Goal: Information Seeking & Learning: Learn about a topic

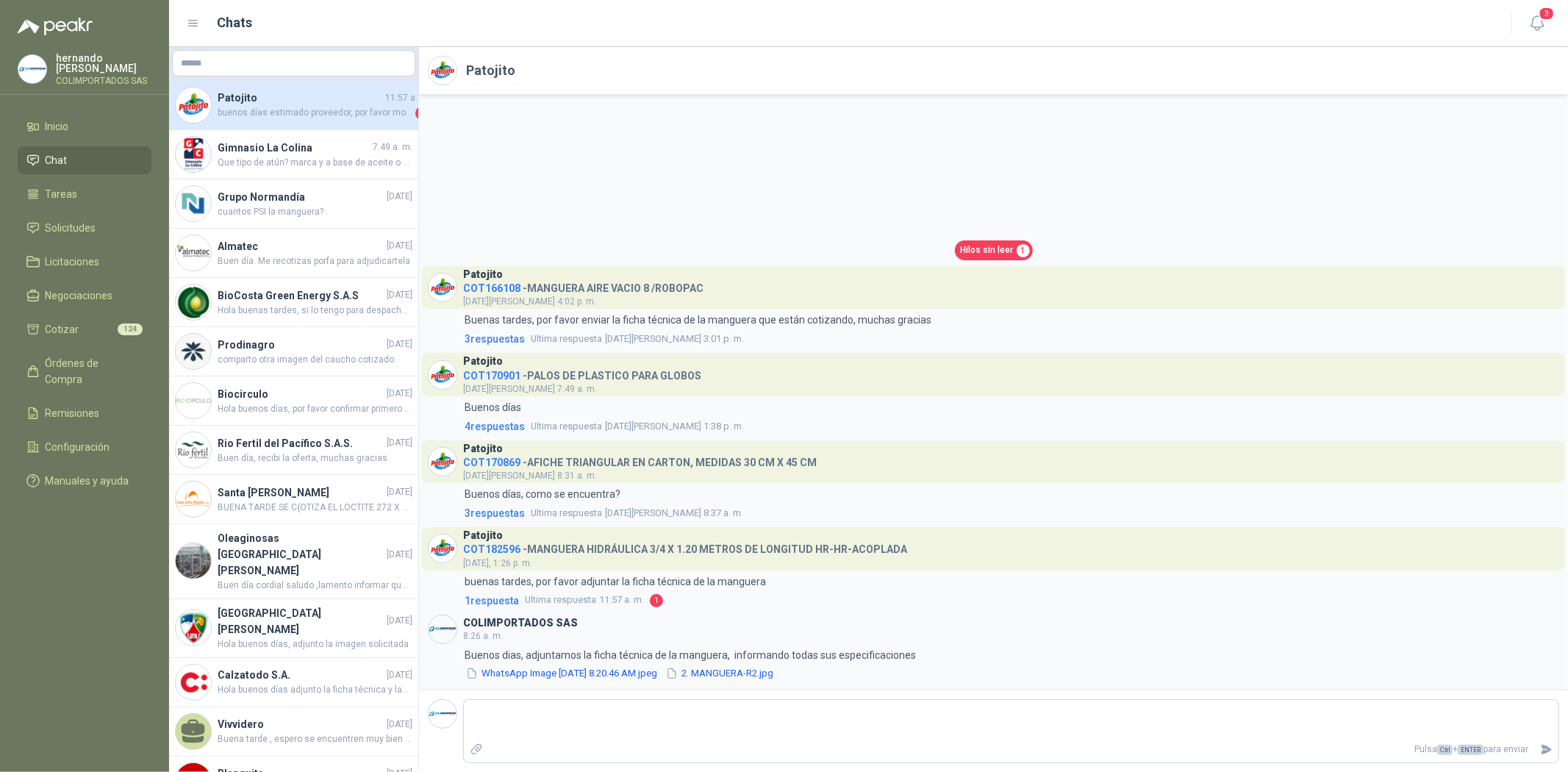
click at [79, 164] on li "Chat" at bounding box center [85, 160] width 116 height 16
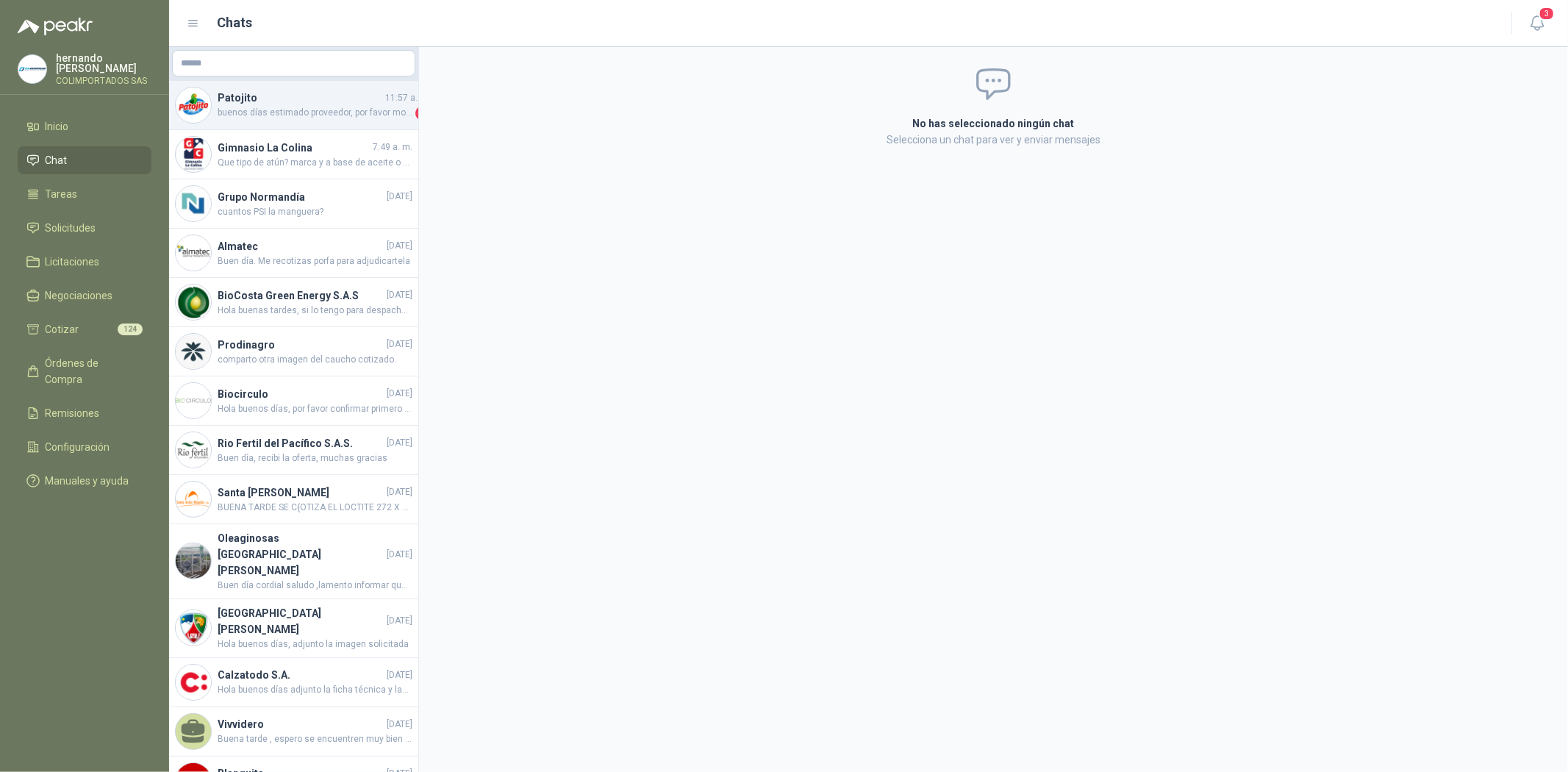
click at [235, 103] on h4 "Patojito" at bounding box center [300, 98] width 165 height 16
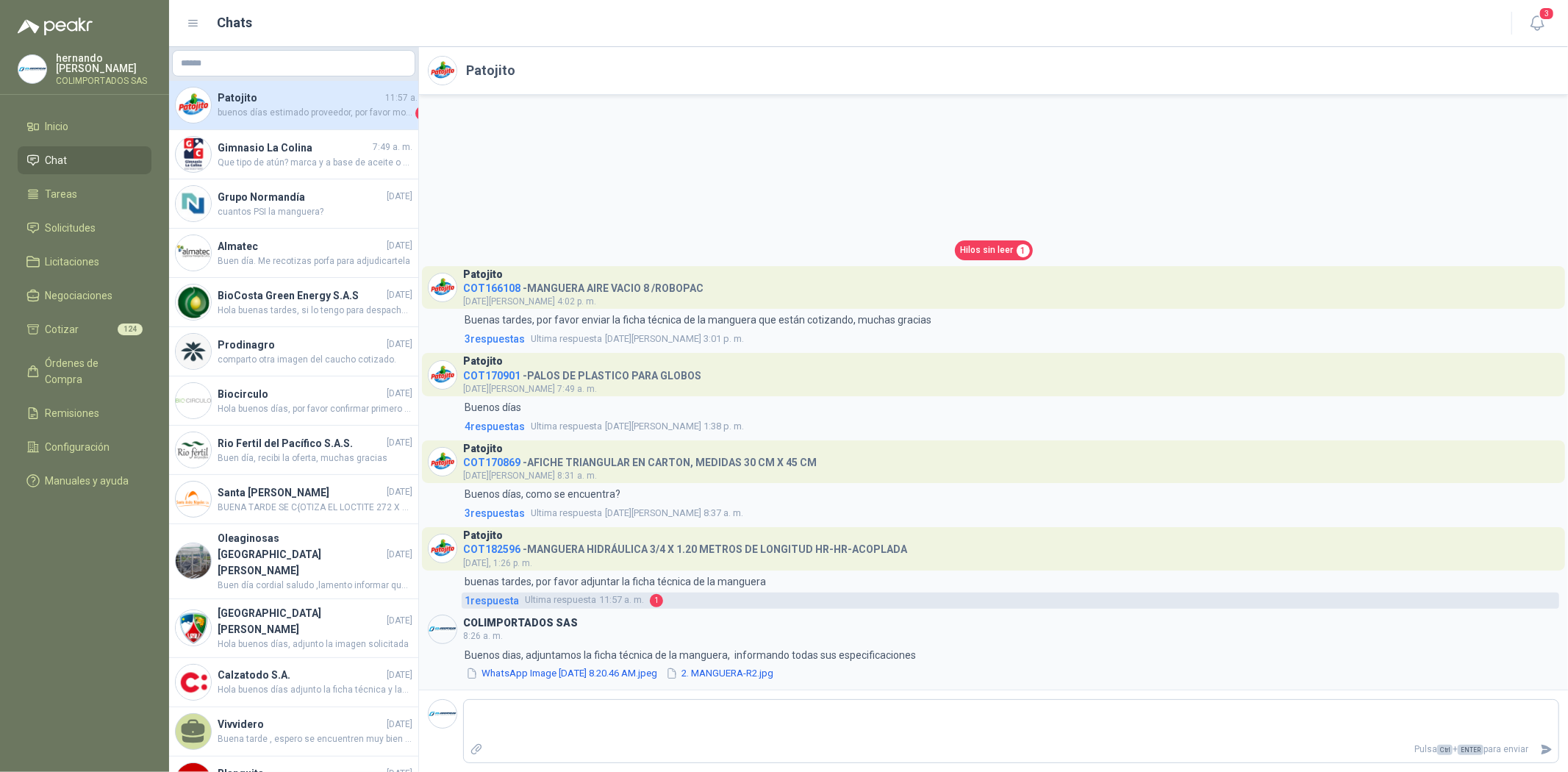
click at [473, 599] on span "1 respuesta" at bounding box center [491, 601] width 54 height 16
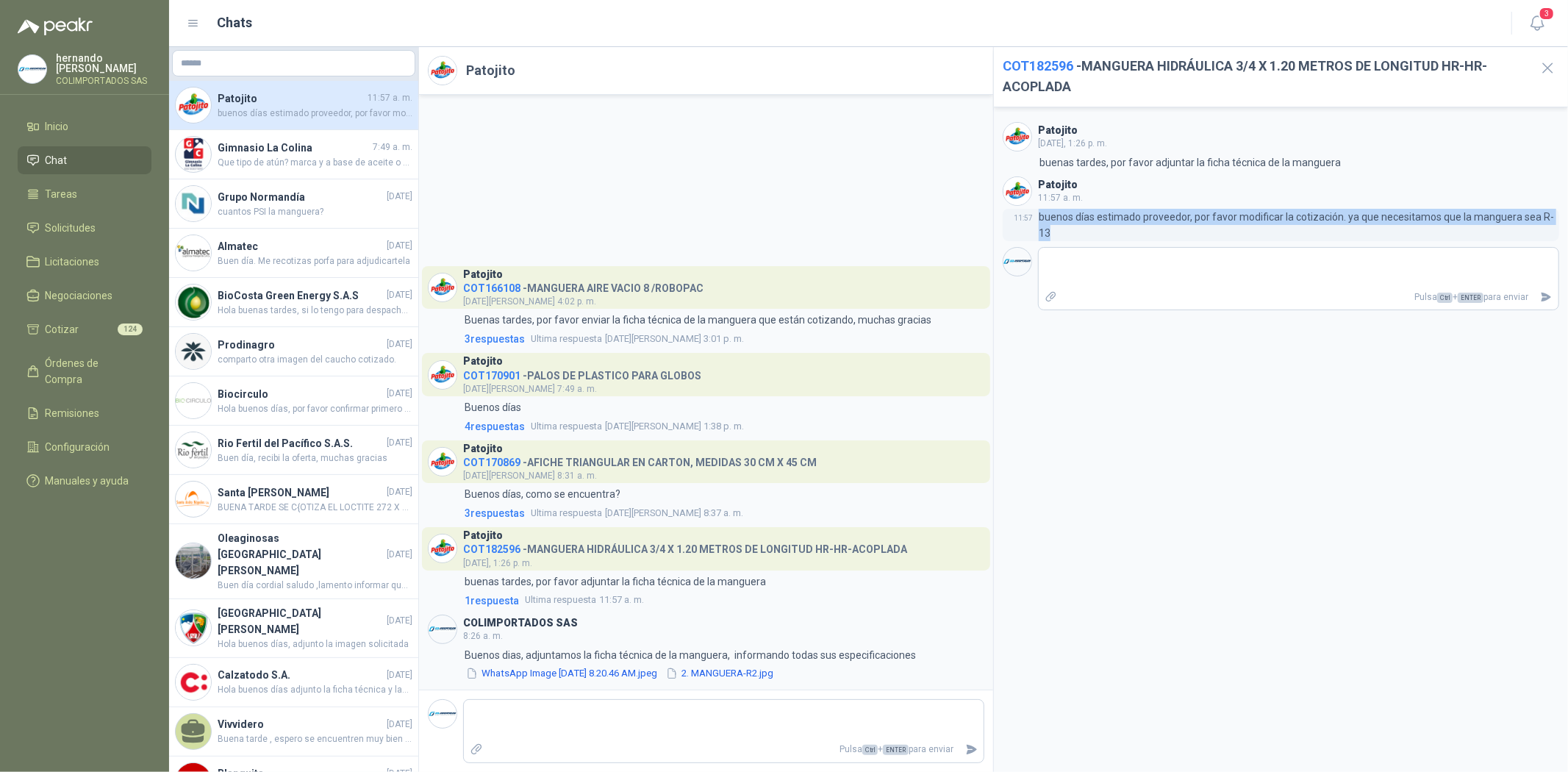
drag, startPoint x: 1040, startPoint y: 214, endPoint x: 1556, endPoint y: 213, distance: 516.0
click at [1556, 213] on p "buenos días estimado proveedor, por favor modificar la cotización. ya que neces…" at bounding box center [1299, 225] width 521 height 32
copy p "buenos días estimado proveedor, por favor modificar la cotización. ya que neces…"
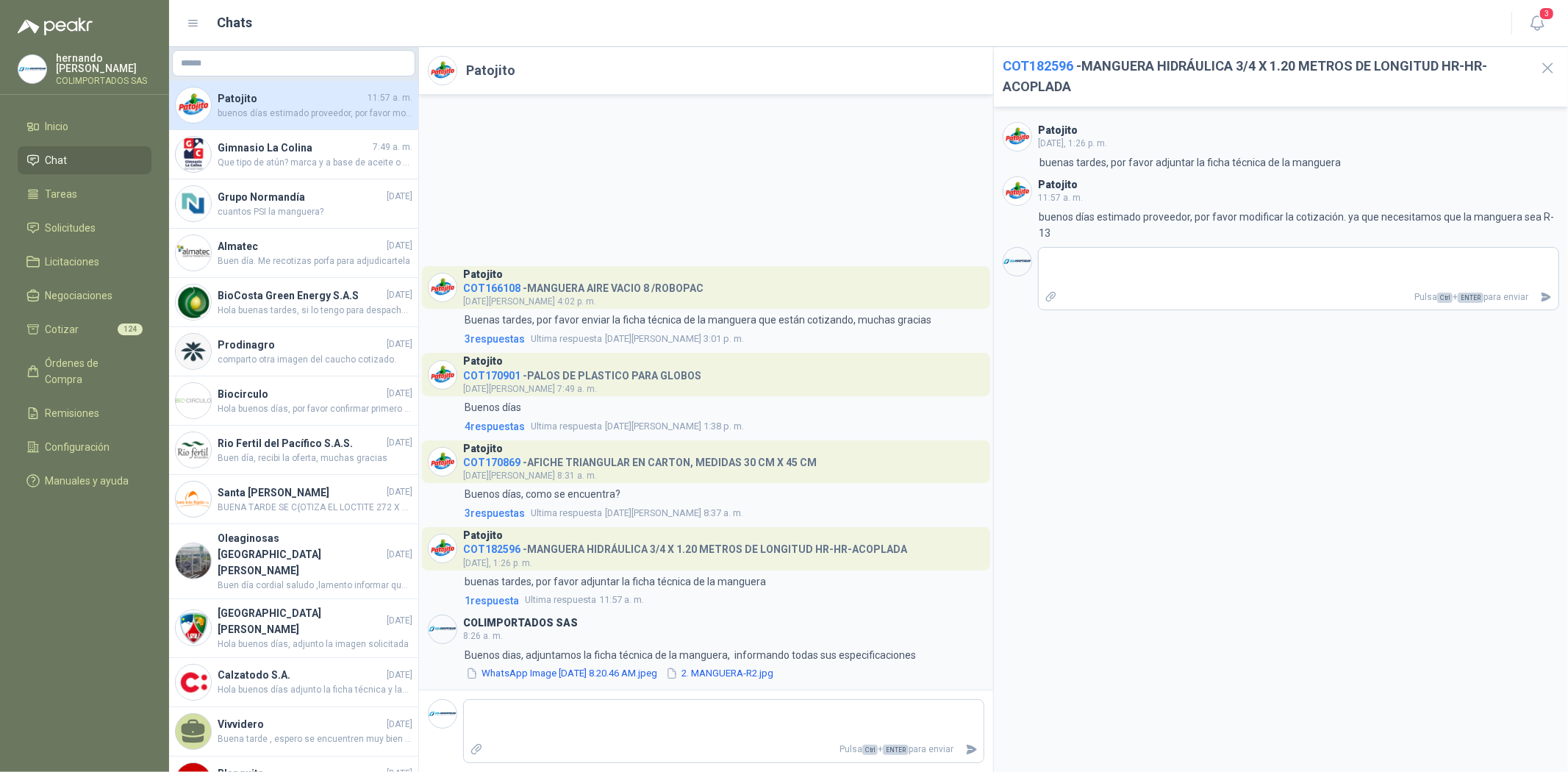
click at [1045, 68] on span "COT182596" at bounding box center [1038, 65] width 70 height 15
click at [1045, 67] on span "COT182596" at bounding box center [1038, 65] width 70 height 15
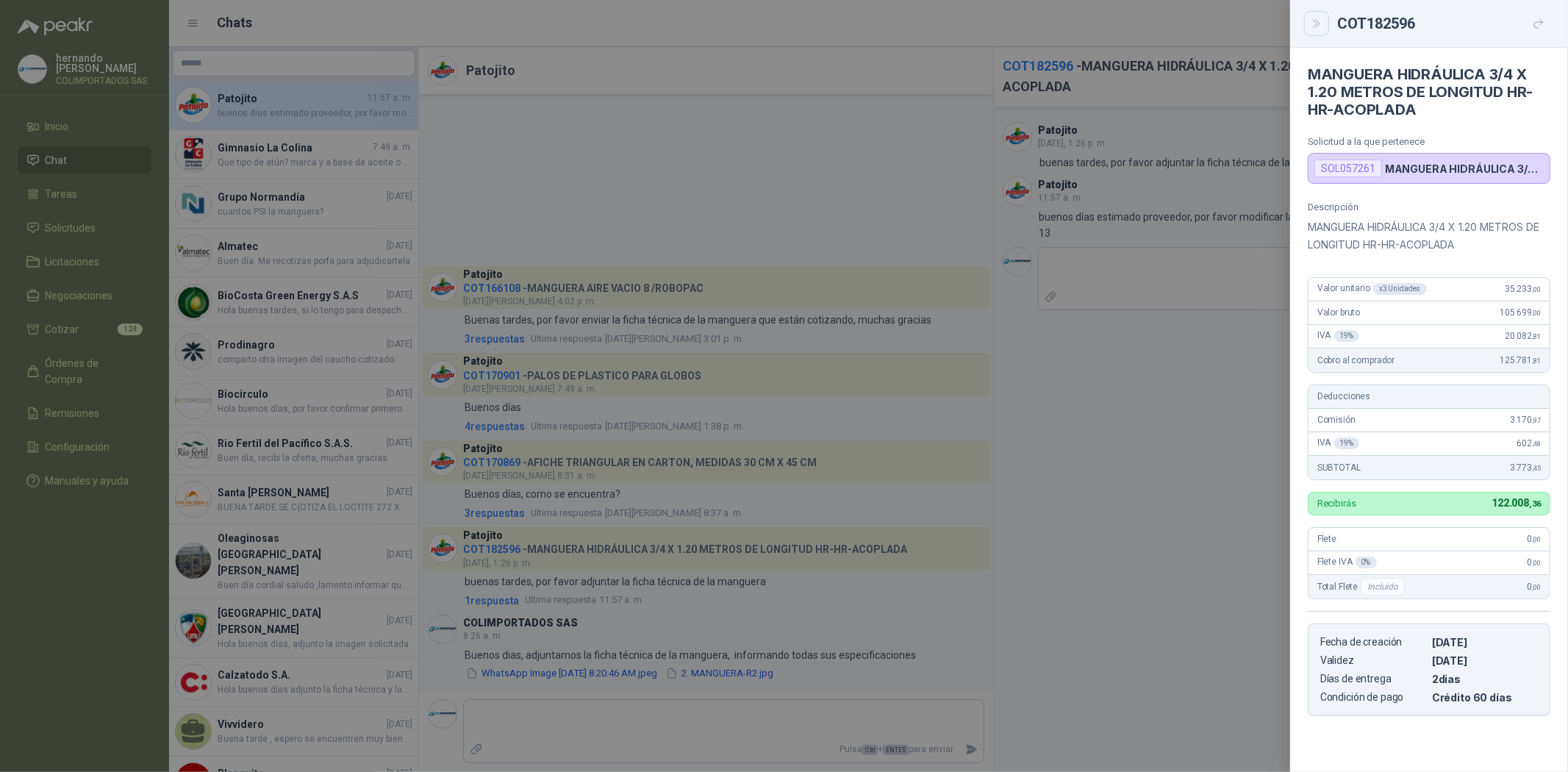
click at [1310, 25] on icon "Close" at bounding box center [1317, 24] width 12 height 12
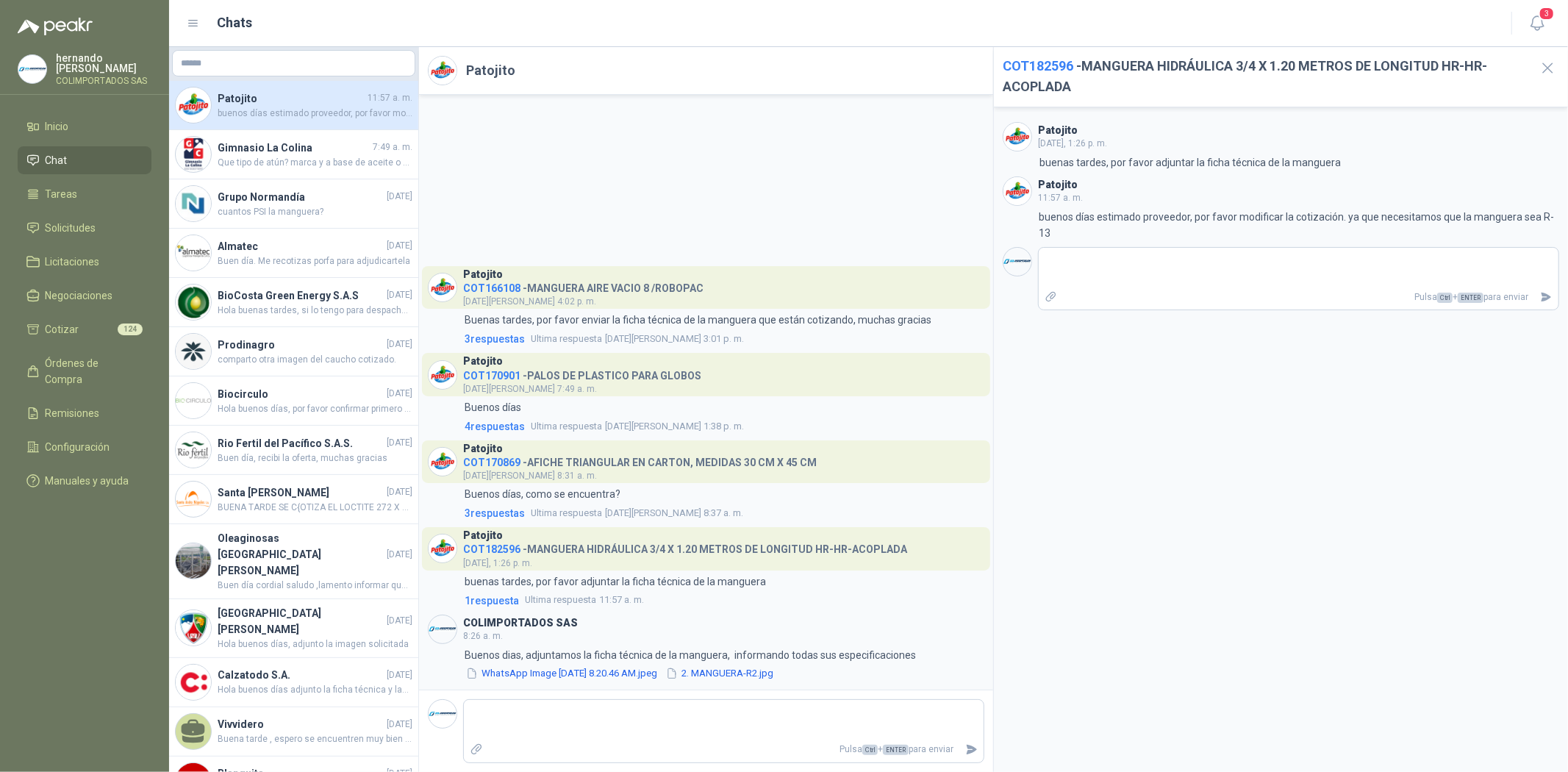
click at [57, 159] on span "Chat" at bounding box center [56, 160] width 22 height 16
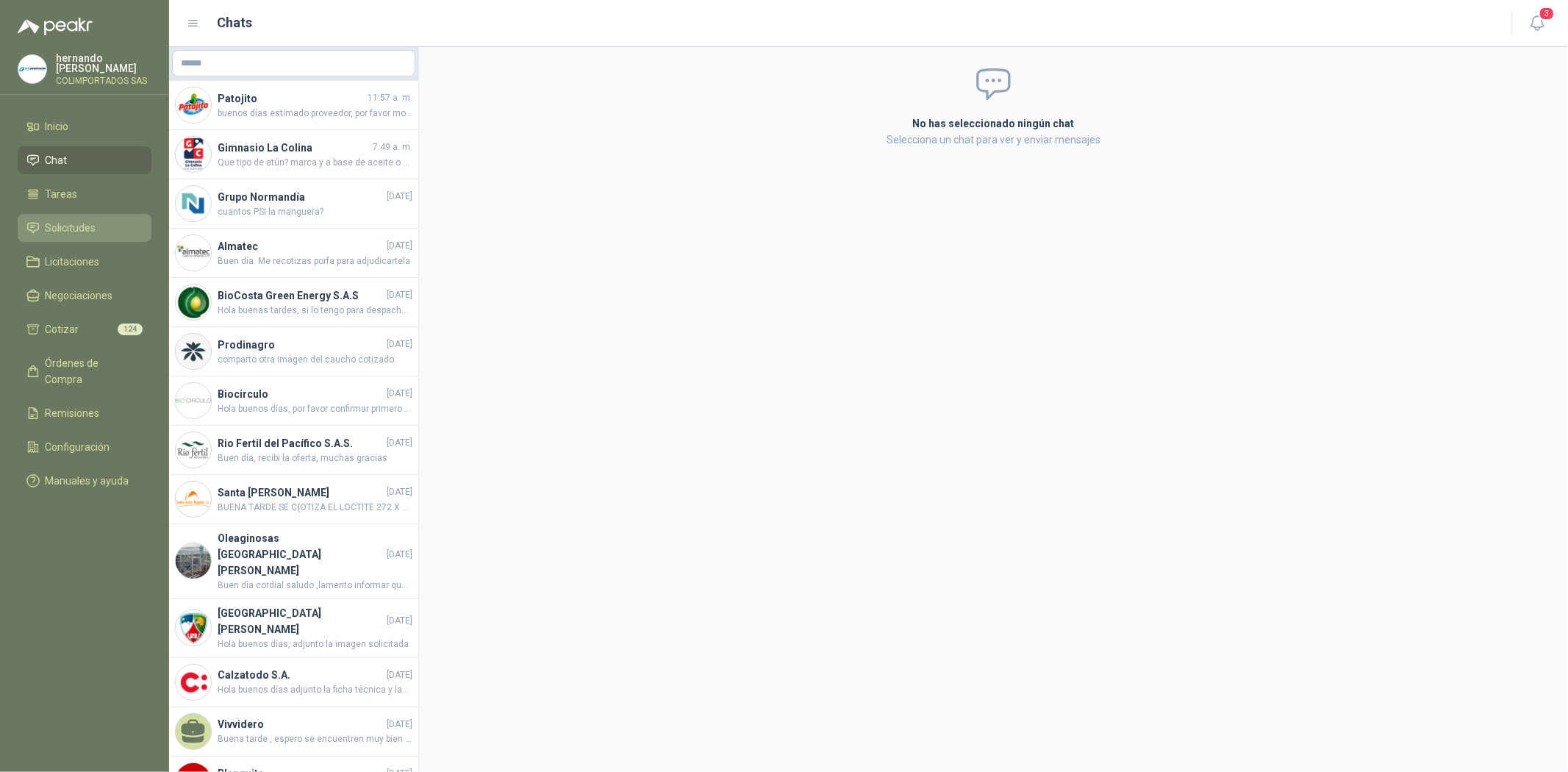
click at [54, 229] on span "Solicitudes" at bounding box center [70, 228] width 51 height 16
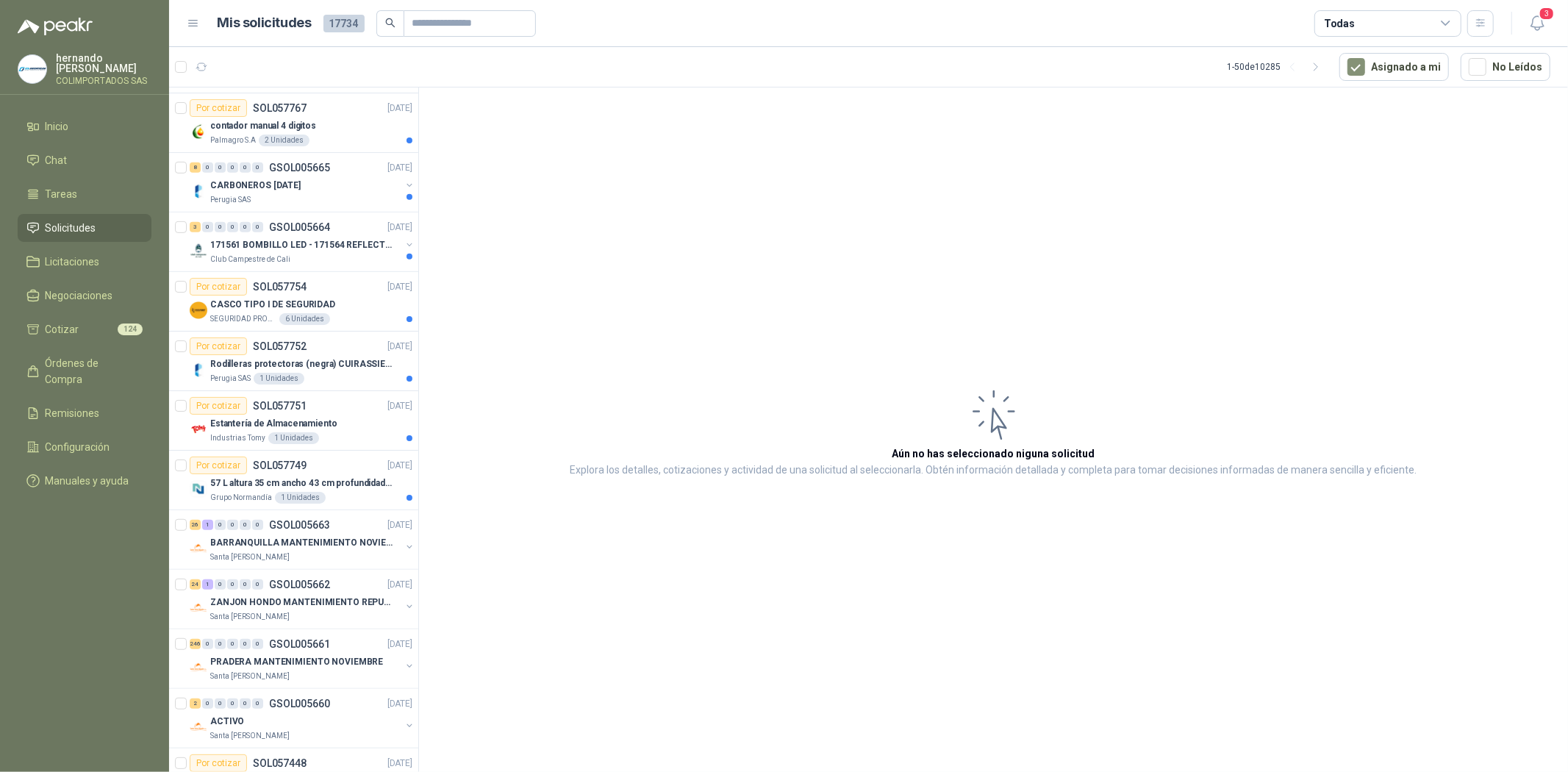
scroll to position [653, 0]
click at [284, 475] on p "57 L altura 35 cm ancho 43 cm profundidad 39 cm" at bounding box center [301, 480] width 183 height 14
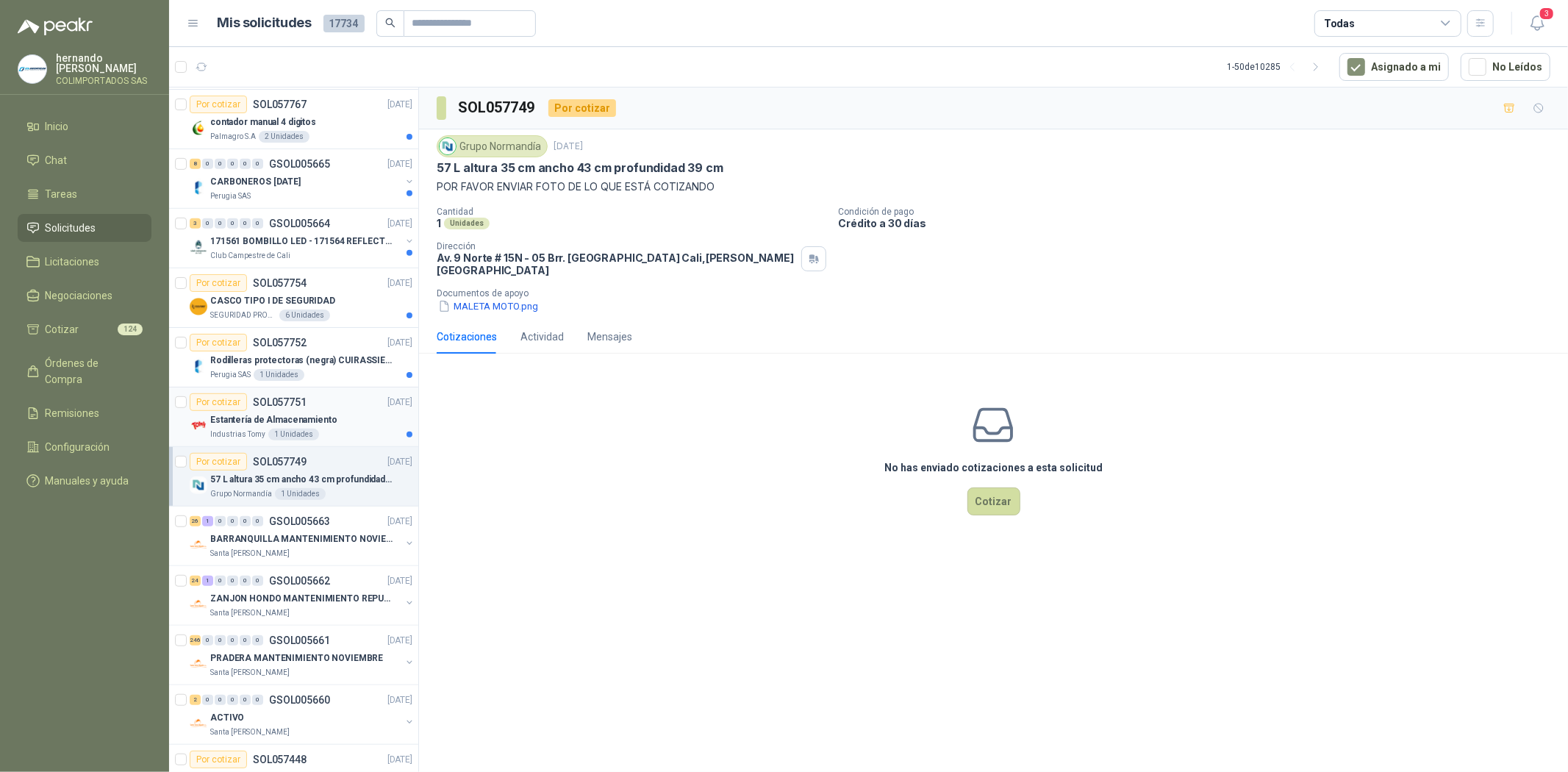
click at [262, 420] on p "Estantería de Almacenamiento" at bounding box center [274, 420] width 127 height 14
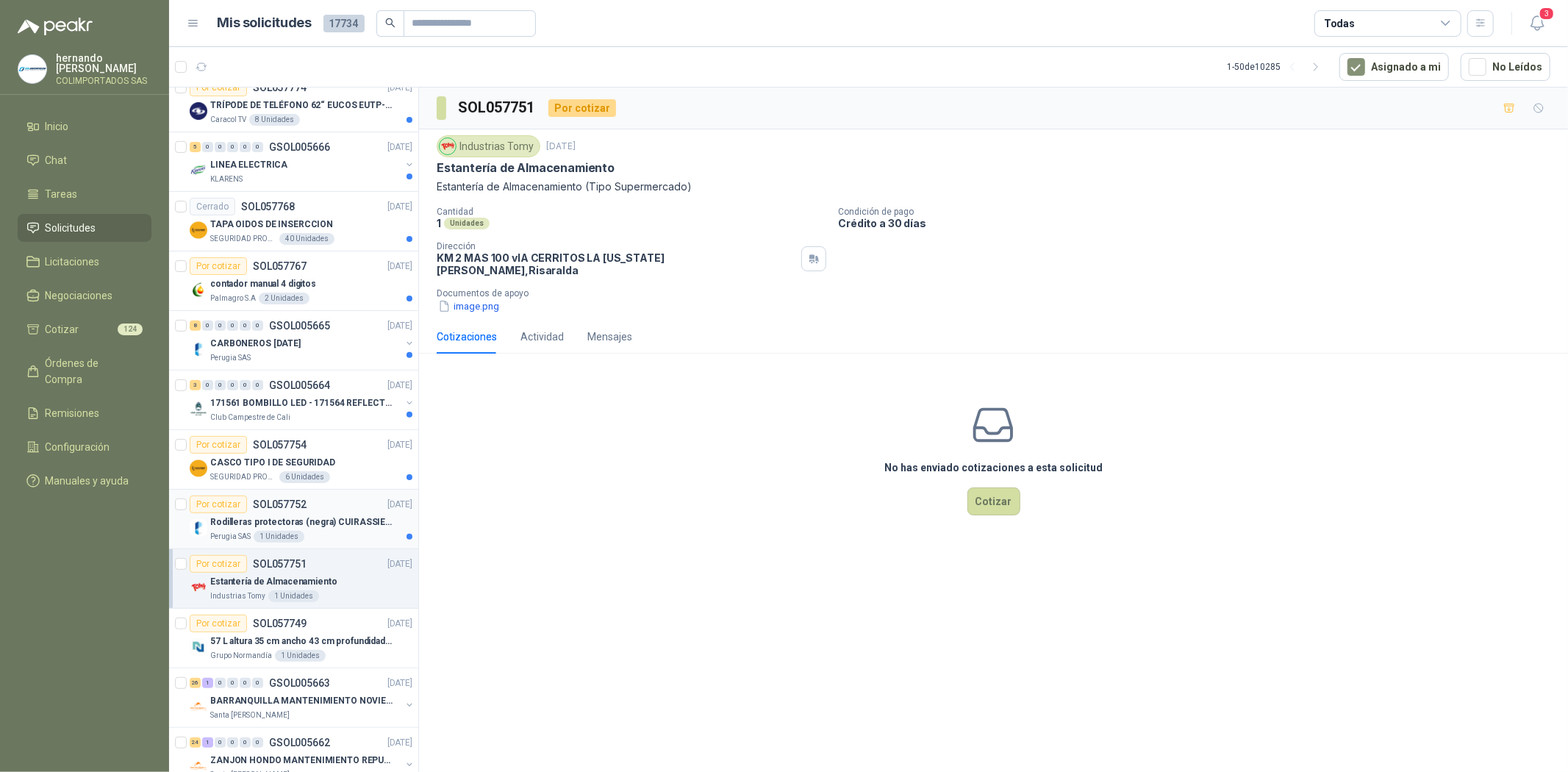
scroll to position [489, 0]
click at [230, 525] on p "Rodilleras protectoras (negra) CUIRASSIER para motocicleta, rodilleras para mot…" at bounding box center [301, 524] width 183 height 14
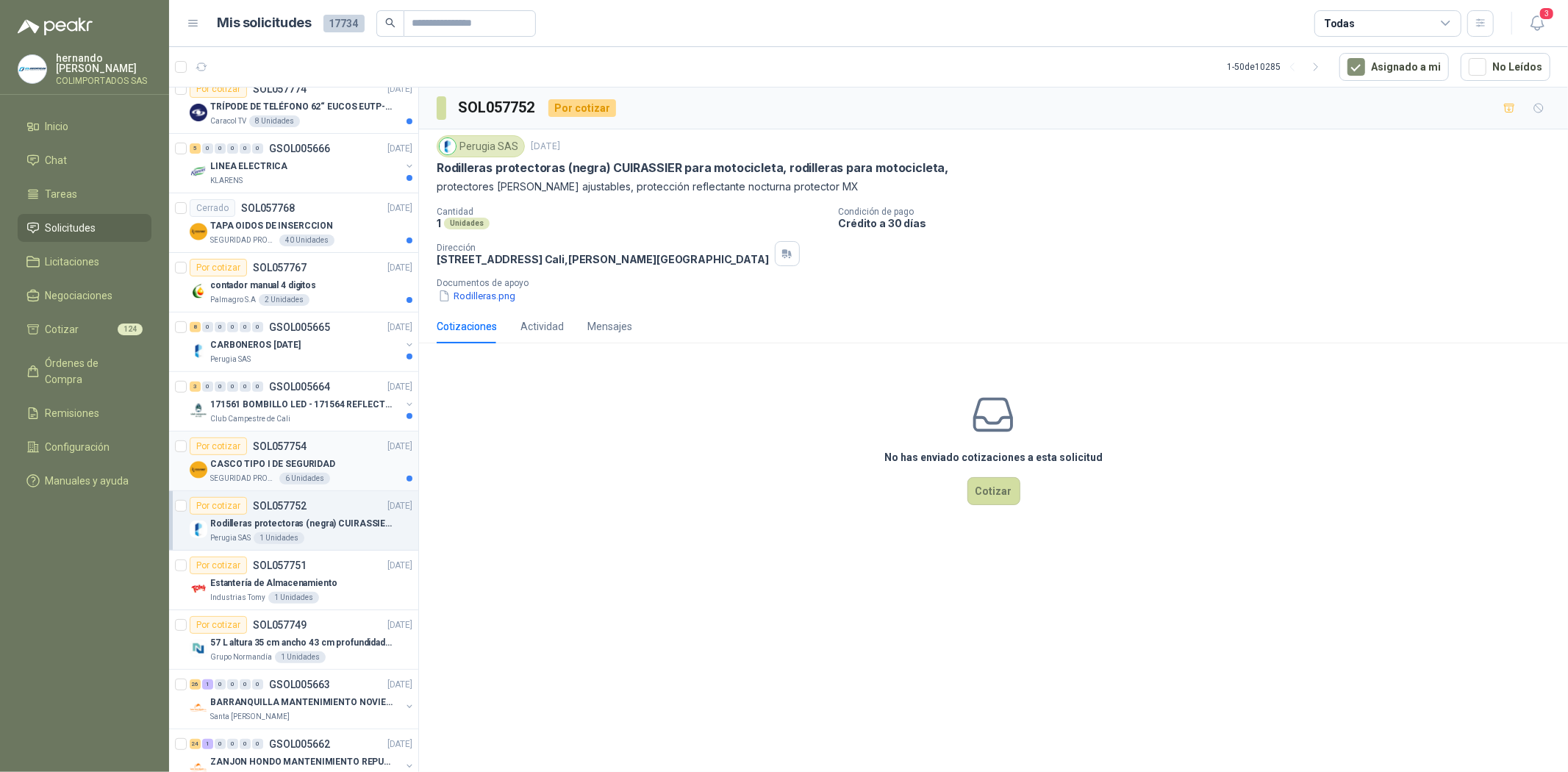
click at [245, 464] on p "CASCO TIPO I DE SEGURIDAD" at bounding box center [273, 464] width 125 height 14
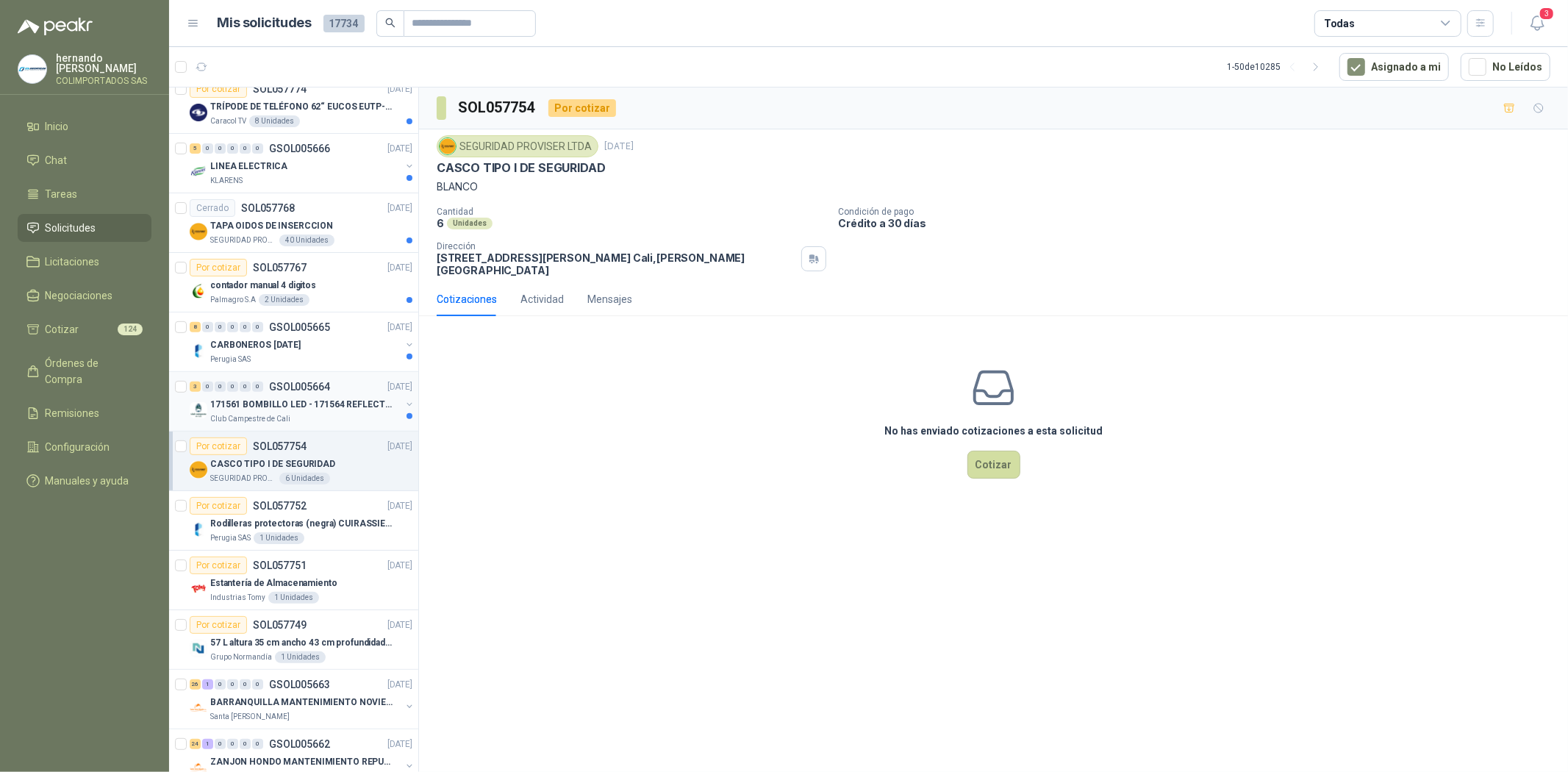
click at [302, 413] on div "171561 BOMBILLO LED - 171564 REFLECTOR 50W" at bounding box center [306, 405] width 191 height 18
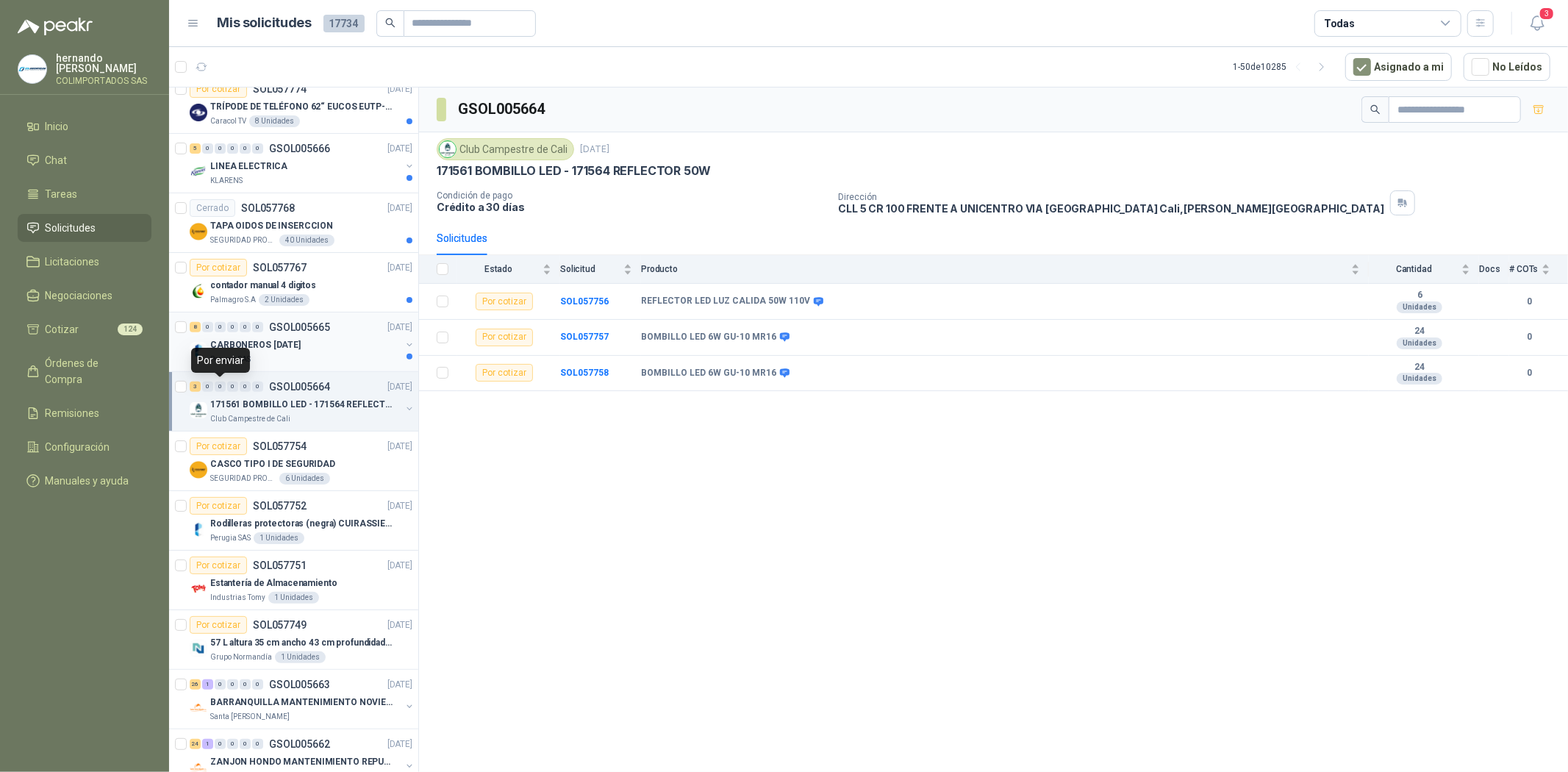
click at [229, 346] on p "CARBONEROS 2 OCT" at bounding box center [255, 345] width 90 height 14
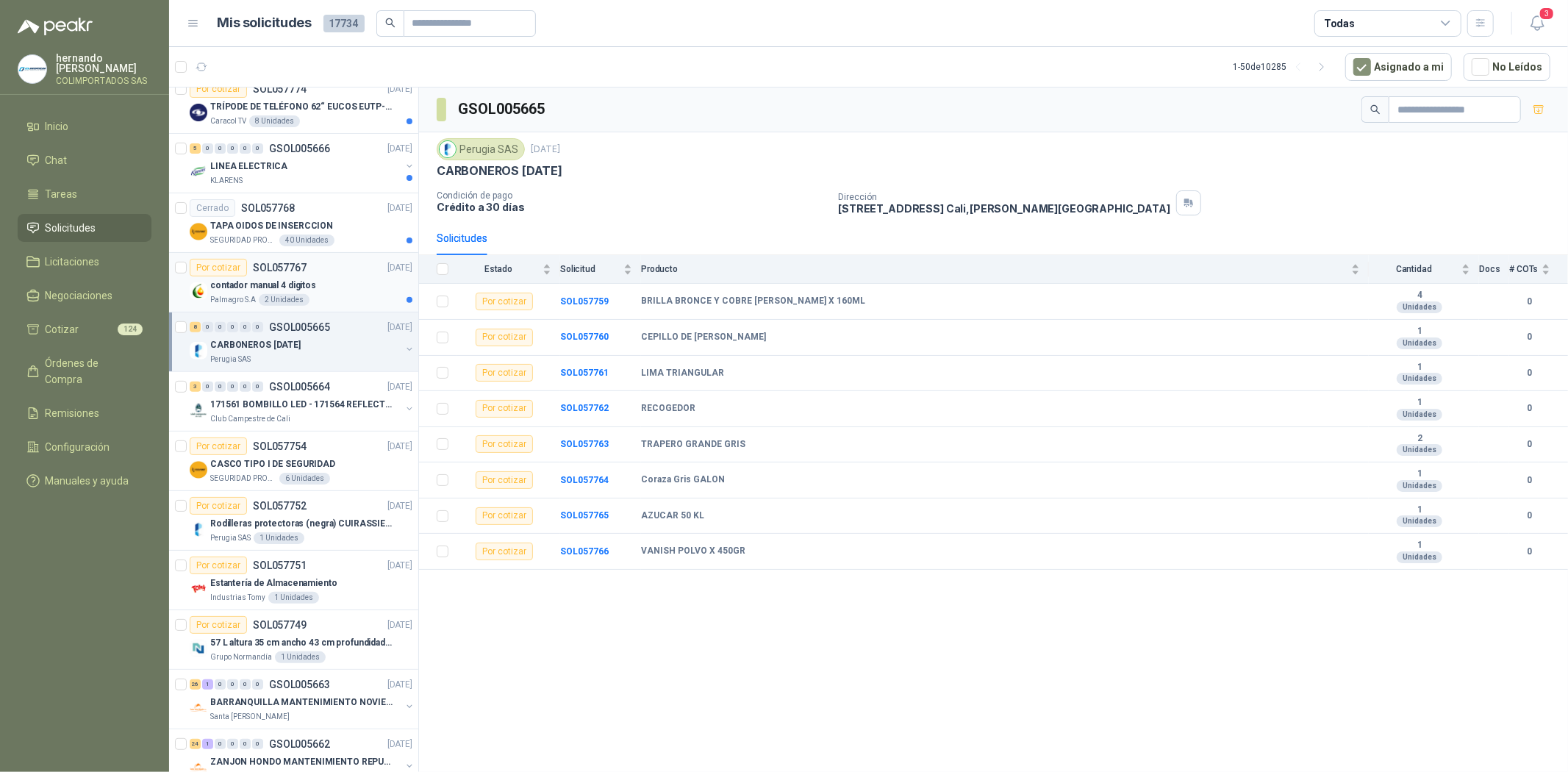
click at [324, 280] on div "contador manual 4 digitos" at bounding box center [311, 285] width 202 height 18
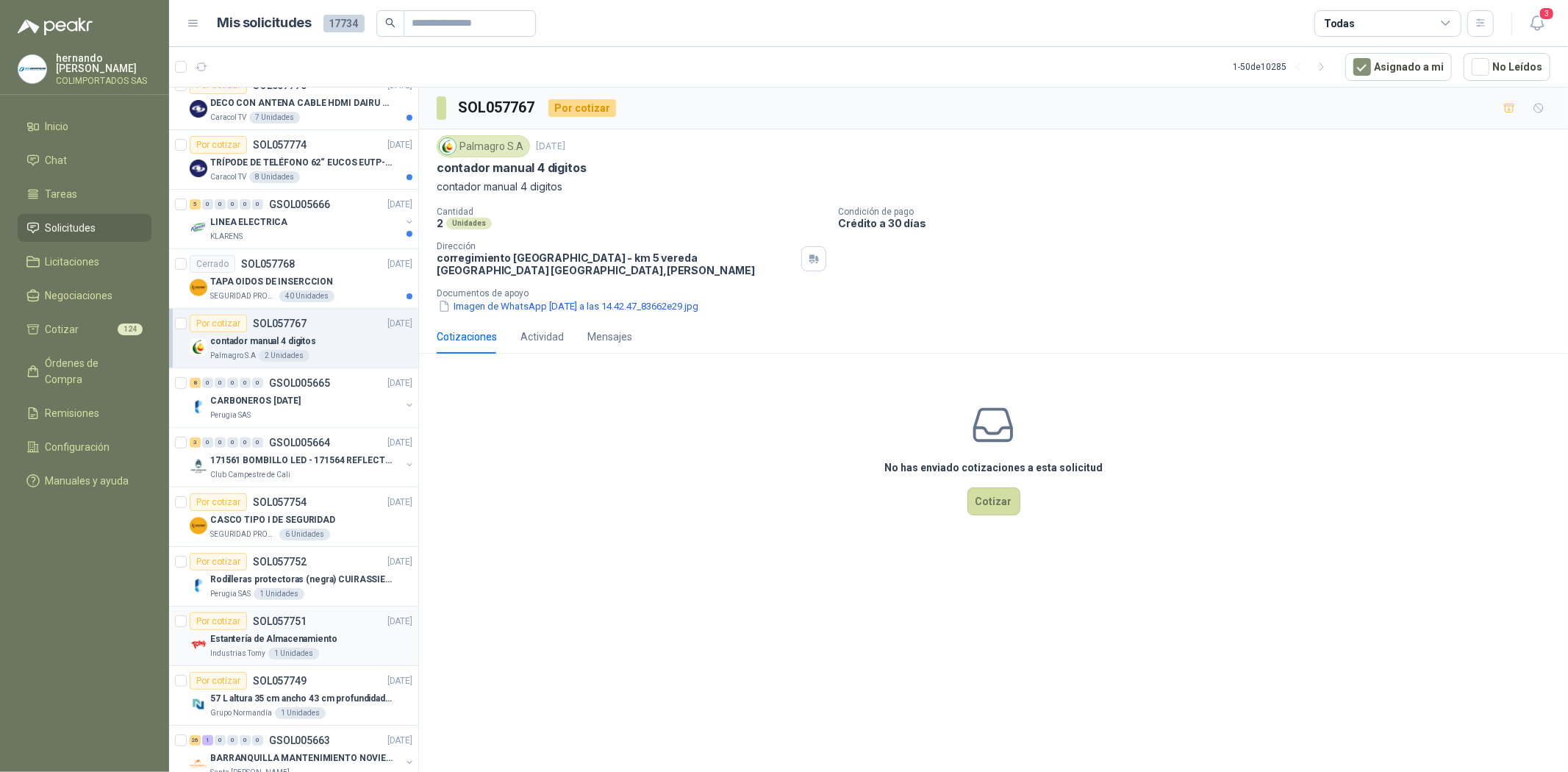
scroll to position [408, 0]
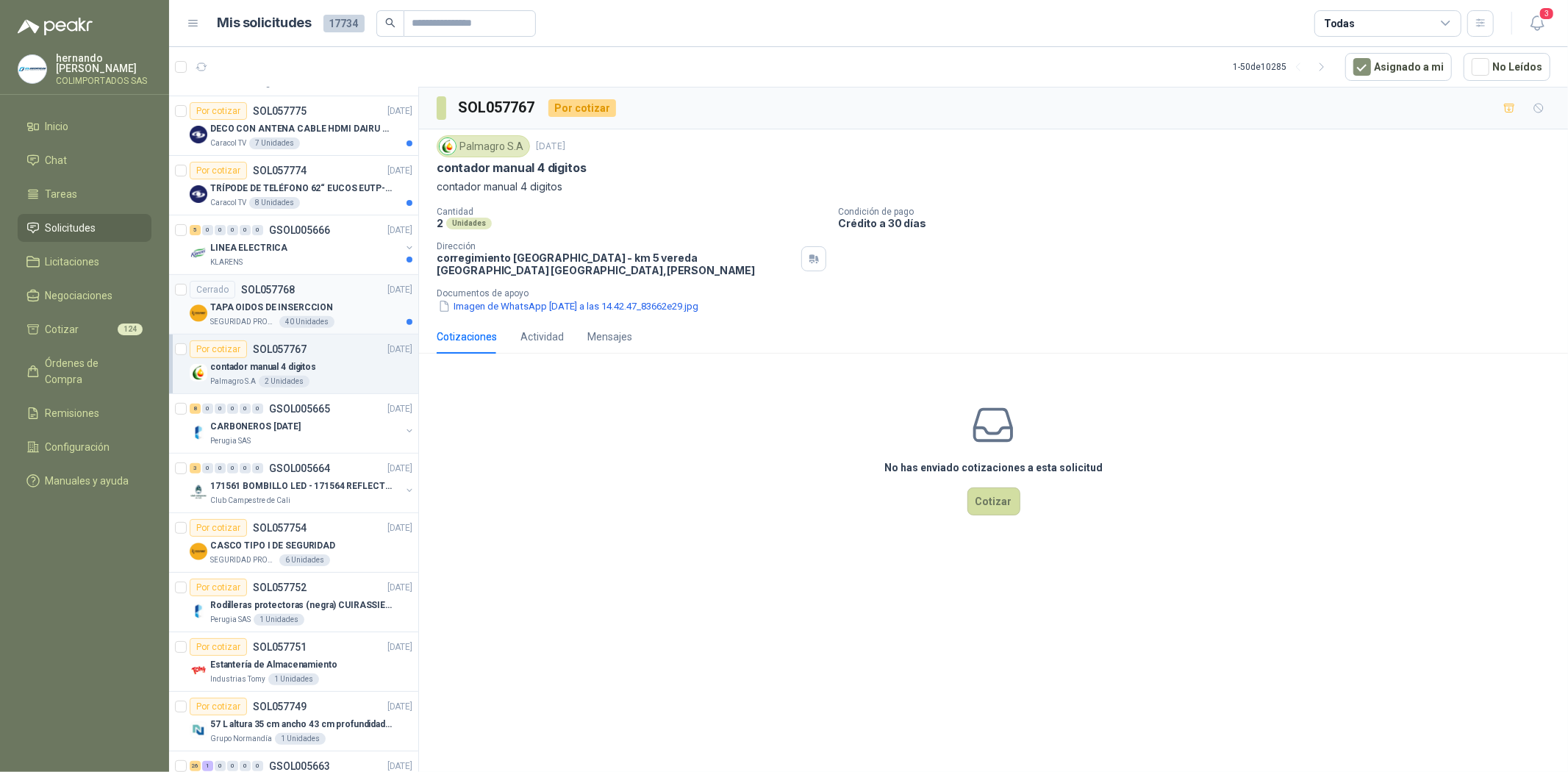
click at [287, 308] on p "TAPA OIDOS DE INSERCCION" at bounding box center [272, 308] width 123 height 14
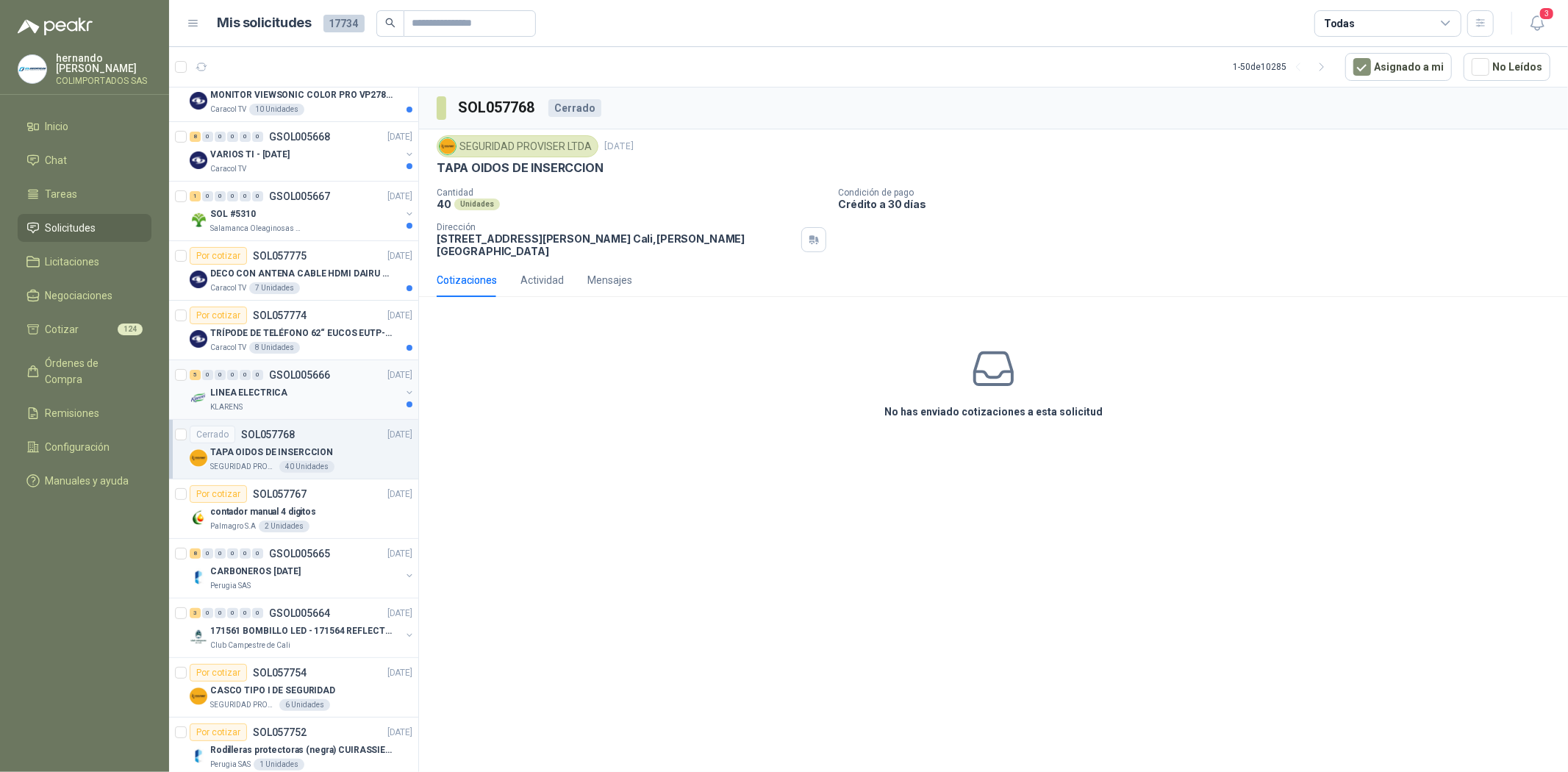
scroll to position [245, 0]
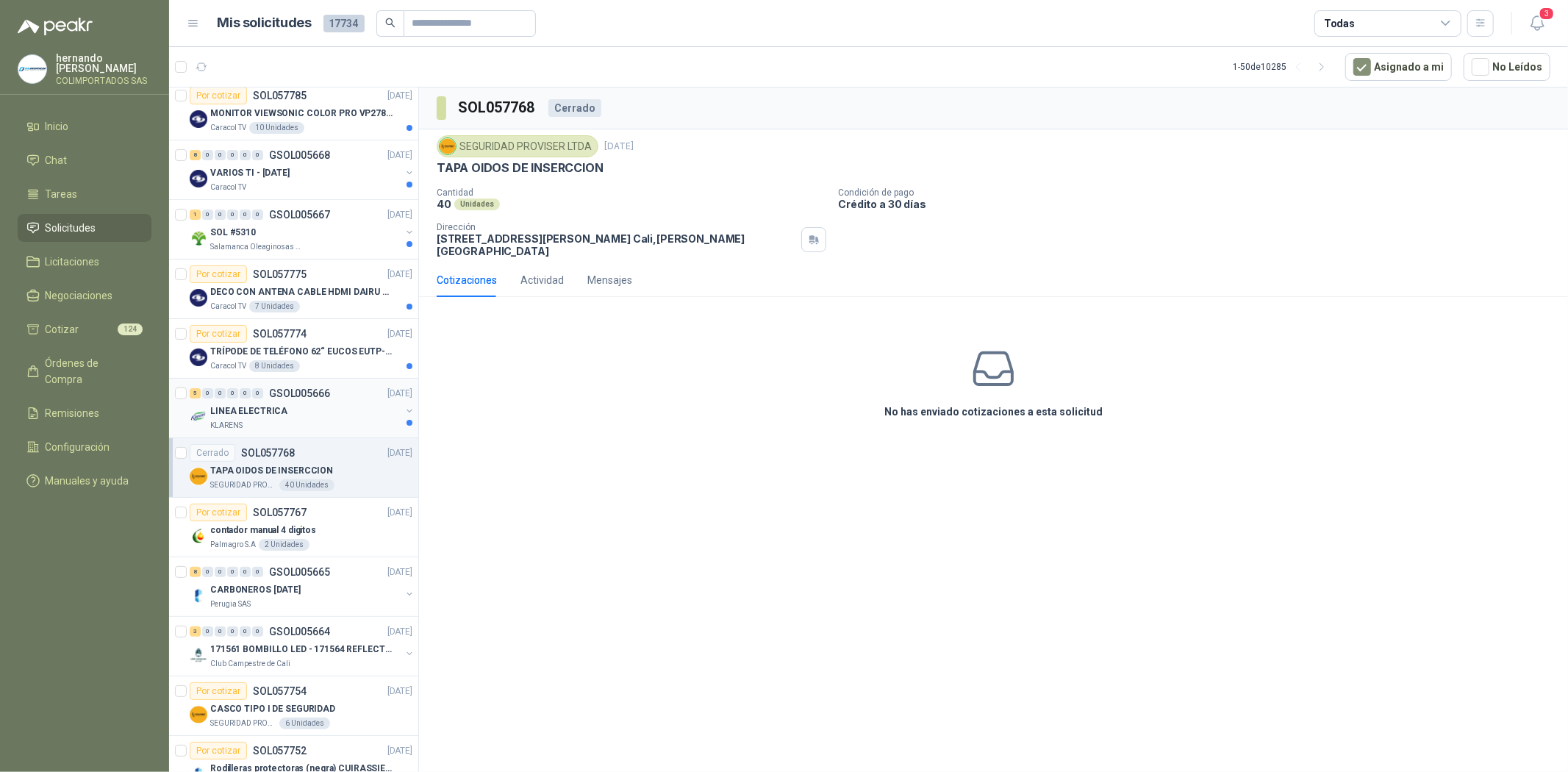
click at [254, 413] on p "LINEA ELECTRICA" at bounding box center [249, 412] width 78 height 14
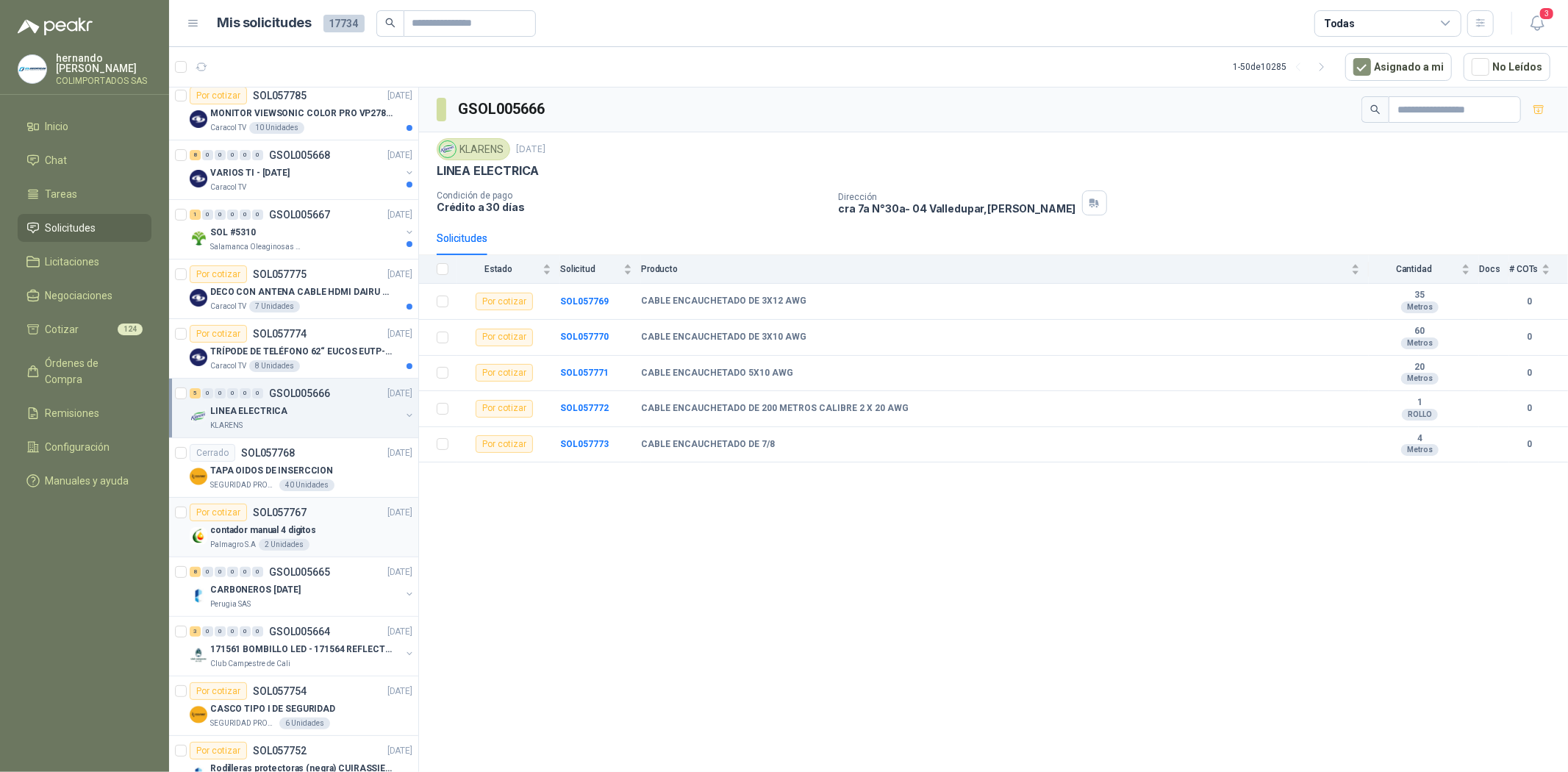
scroll to position [163, 0]
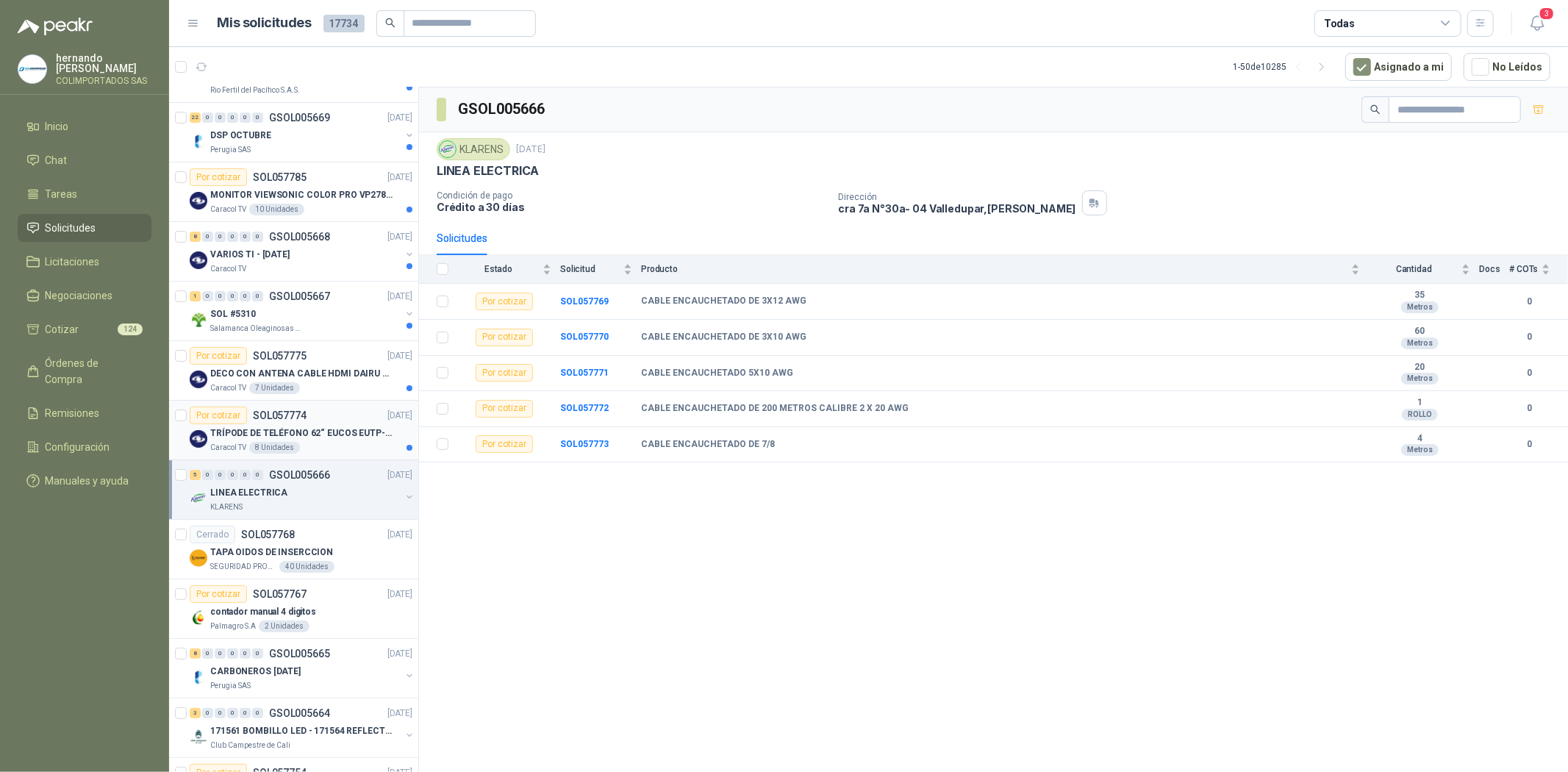
click at [308, 412] on div "Por cotizar SOL057774 26/09/25" at bounding box center [301, 415] width 223 height 18
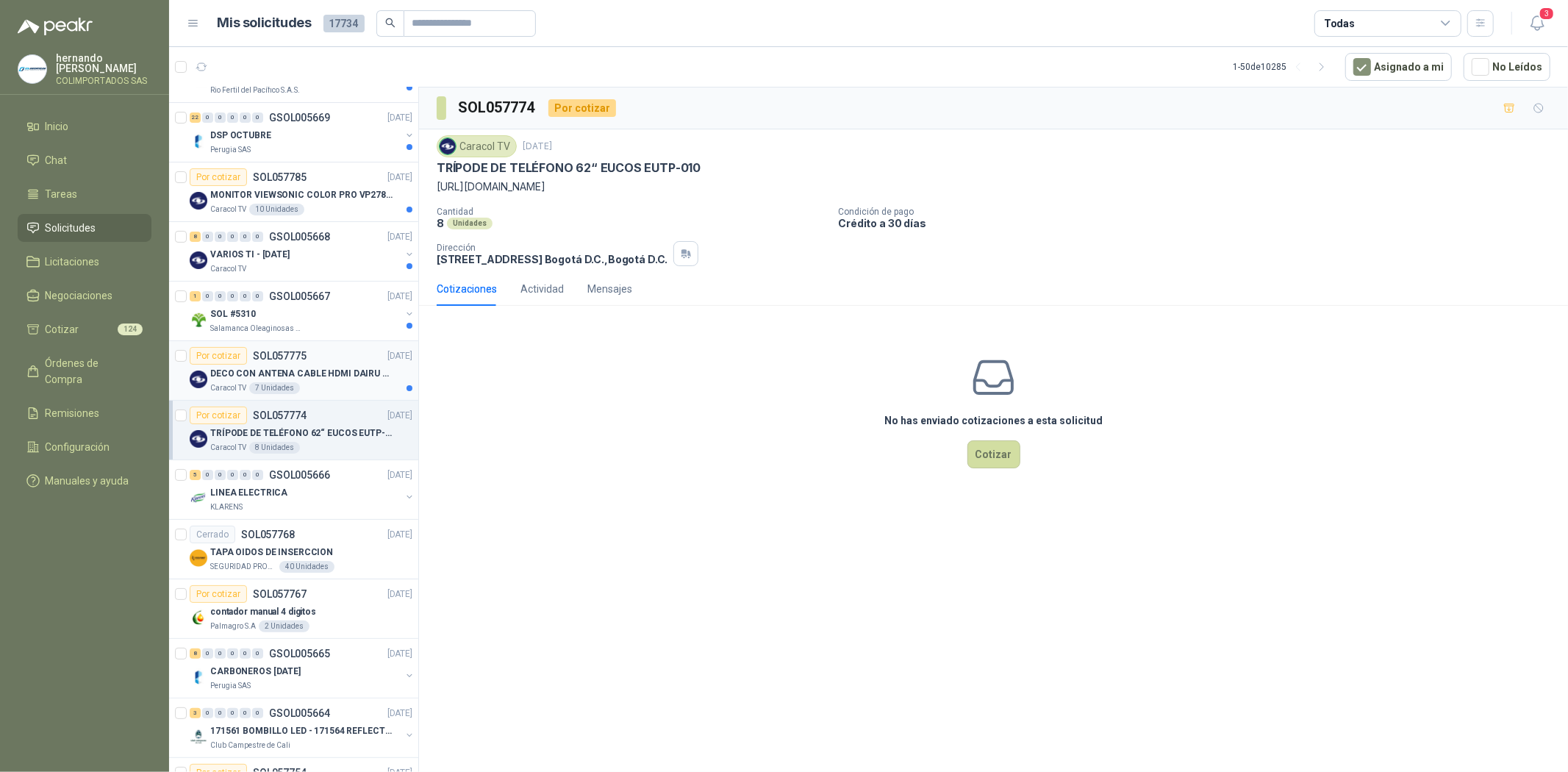
click at [241, 371] on p "DECO CON ANTENA CABLE HDMI DAIRU DR90014" at bounding box center [301, 374] width 183 height 14
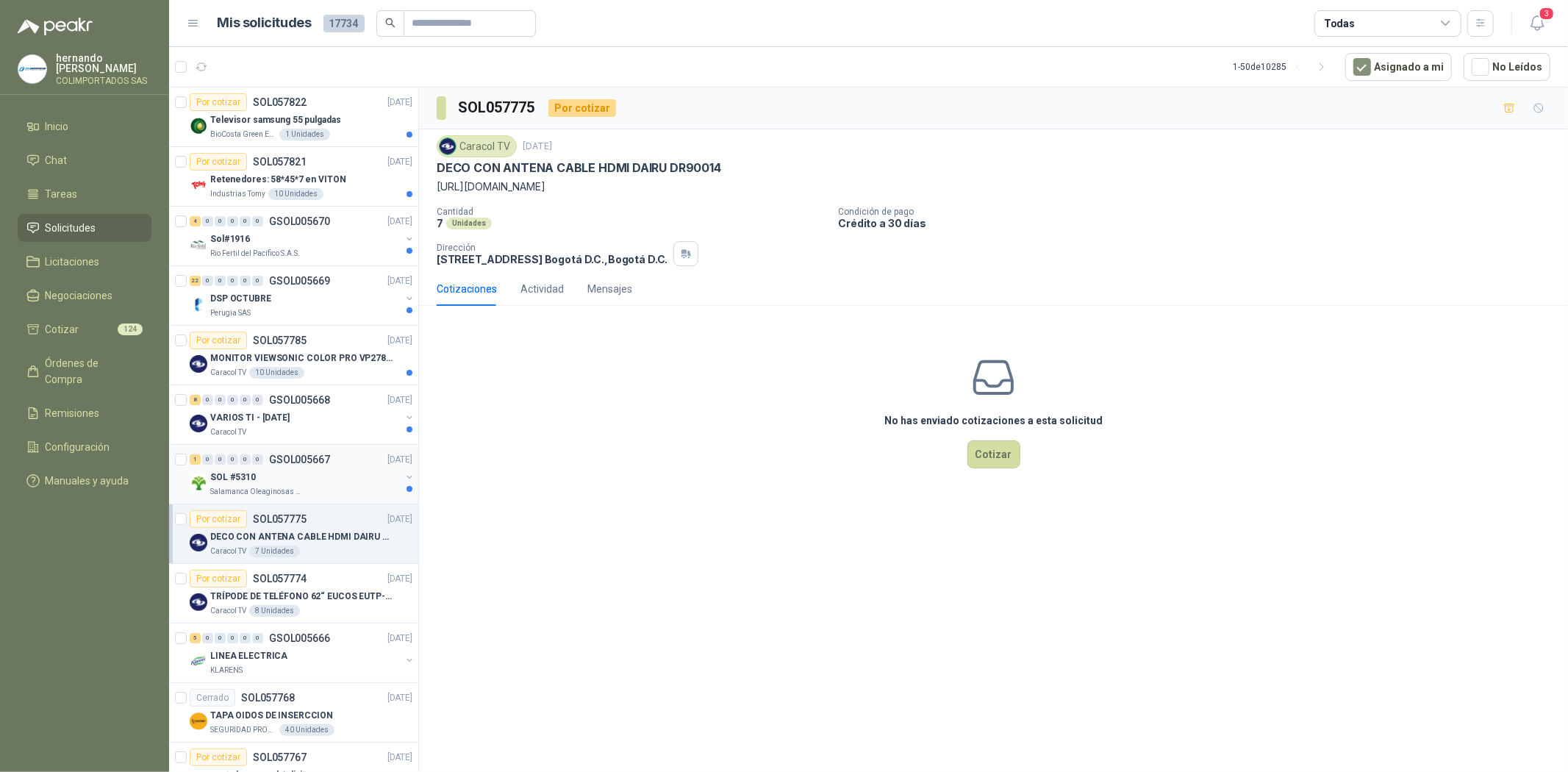
click at [281, 480] on div "SOL #5310" at bounding box center [306, 477] width 191 height 18
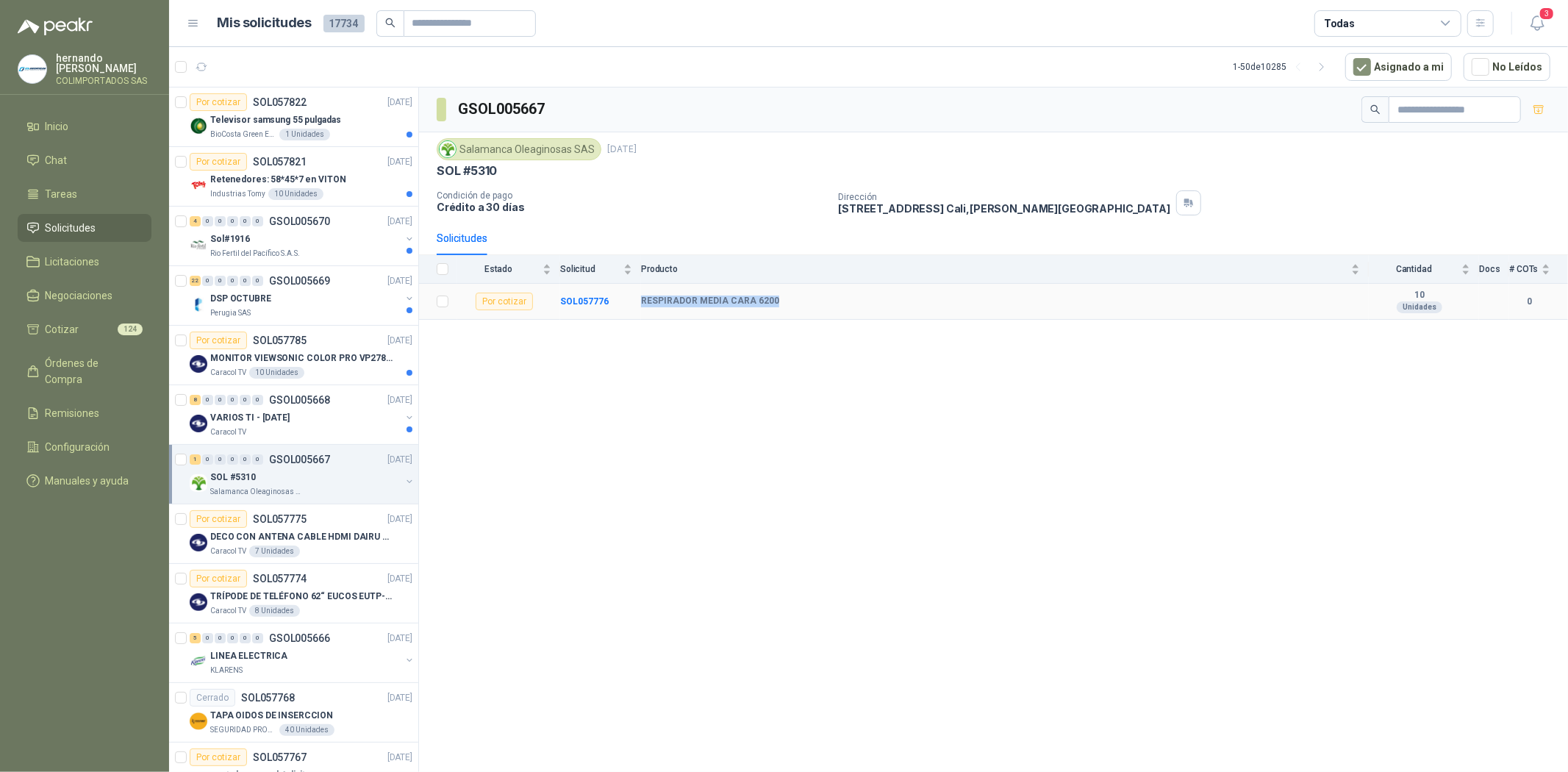
drag, startPoint x: 641, startPoint y: 303, endPoint x: 772, endPoint y: 303, distance: 131.0
click at [772, 303] on div "RESPIRADOR MEDIA CARA 6200" at bounding box center [1000, 300] width 718 height 12
copy b "RESPIRADOR MEDIA CARA 6200"
